Goal: Transaction & Acquisition: Purchase product/service

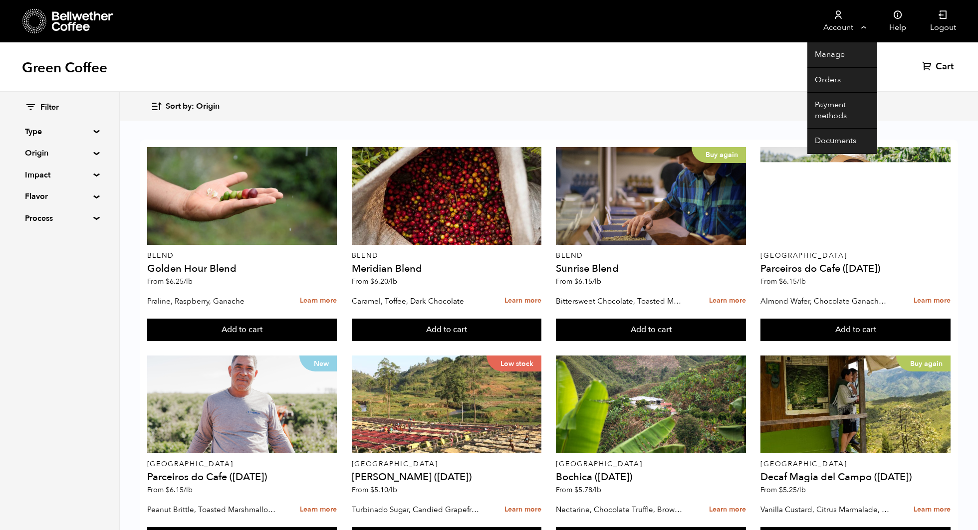
click at [831, 25] on link "Account" at bounding box center [837, 21] width 61 height 42
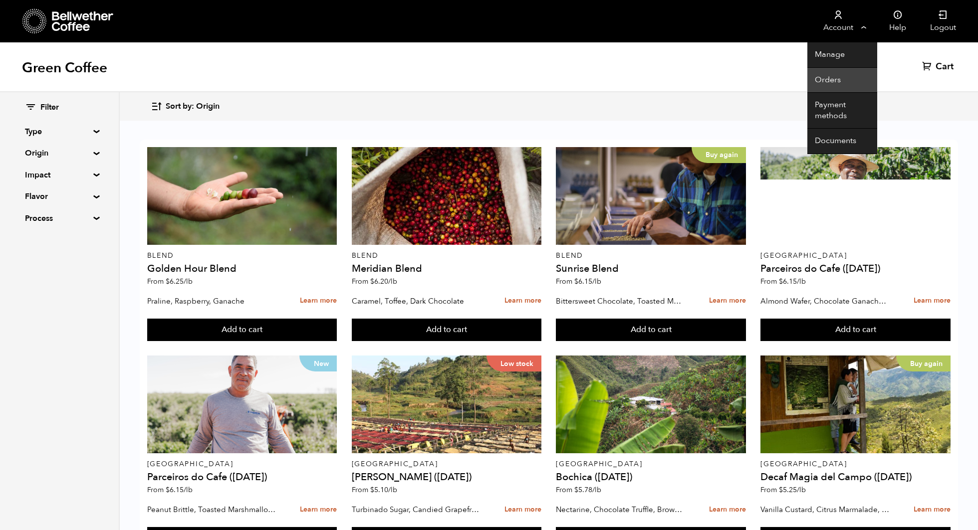
click at [826, 81] on link "Orders" at bounding box center [842, 80] width 70 height 25
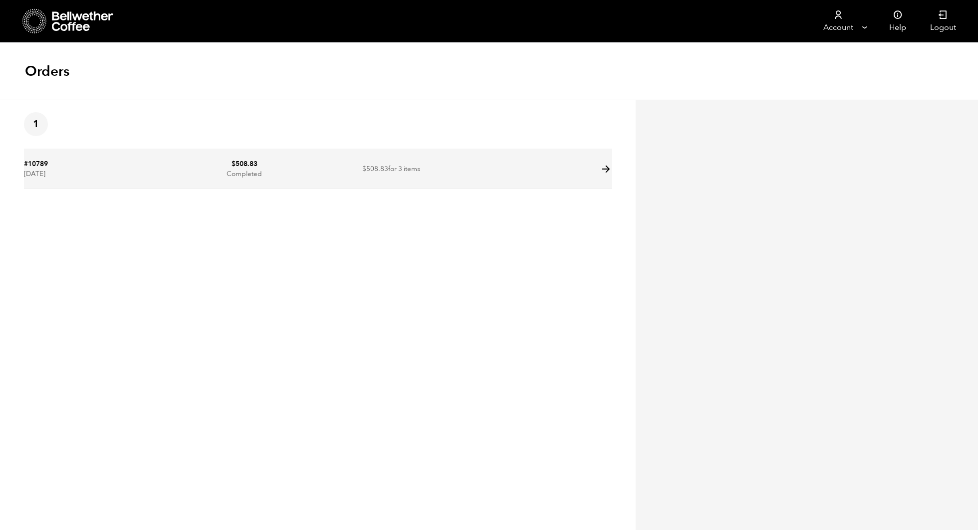
click at [416, 173] on td "$ 508.83 for 3 items" at bounding box center [391, 170] width 147 height 38
click at [605, 169] on icon at bounding box center [605, 169] width 11 height 11
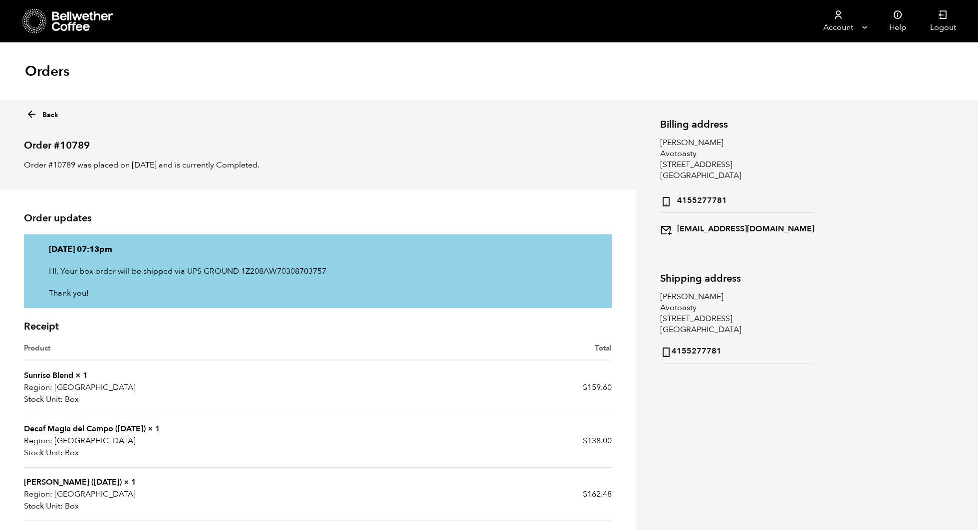
scroll to position [151, 0]
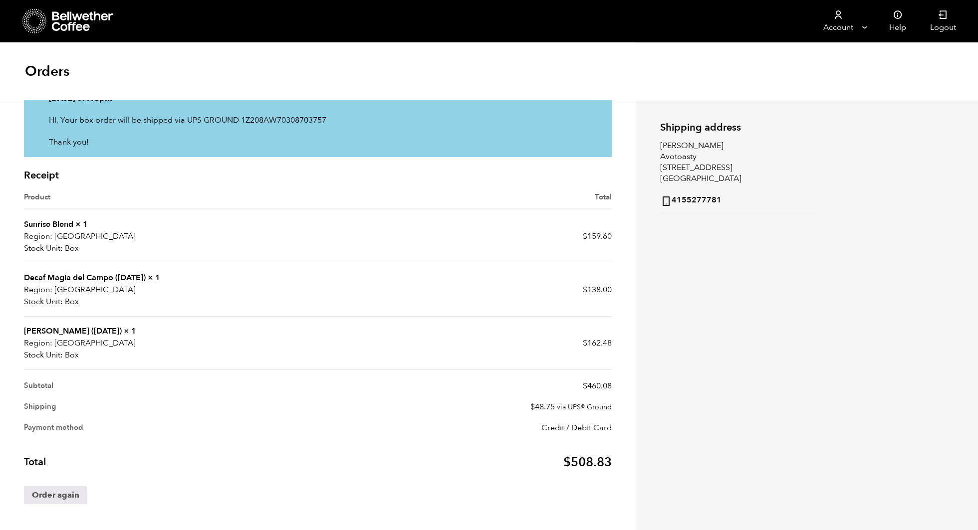
click at [69, 228] on link "Sunrise Blend" at bounding box center [48, 224] width 49 height 11
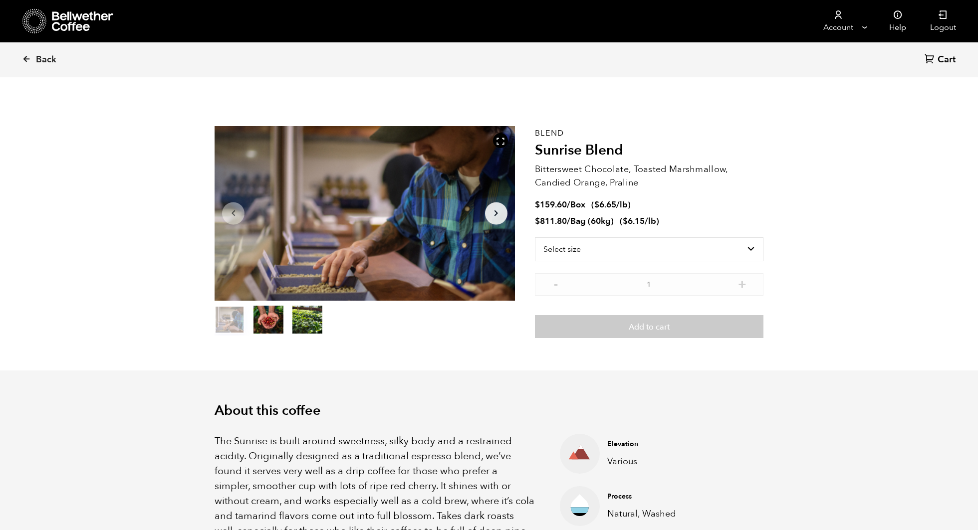
scroll to position [434, 531]
click at [634, 251] on select "Select size Bag (60kg) (132 lbs) Box (24 lbs)" at bounding box center [649, 250] width 229 height 24
